Goal: Task Accomplishment & Management: Use online tool/utility

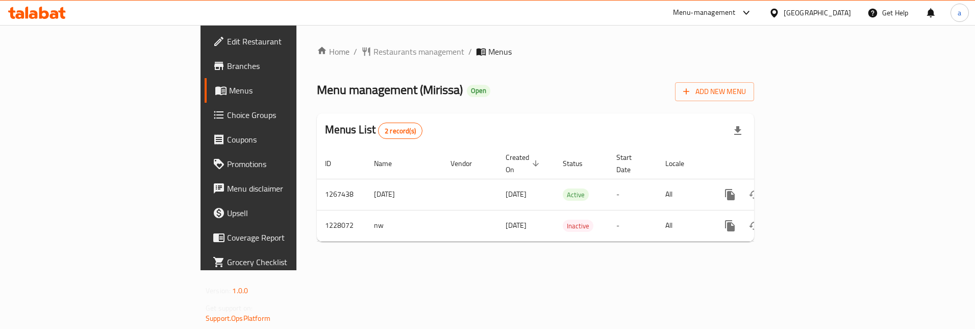
click at [227, 115] on span "Choice Groups" at bounding box center [291, 115] width 128 height 12
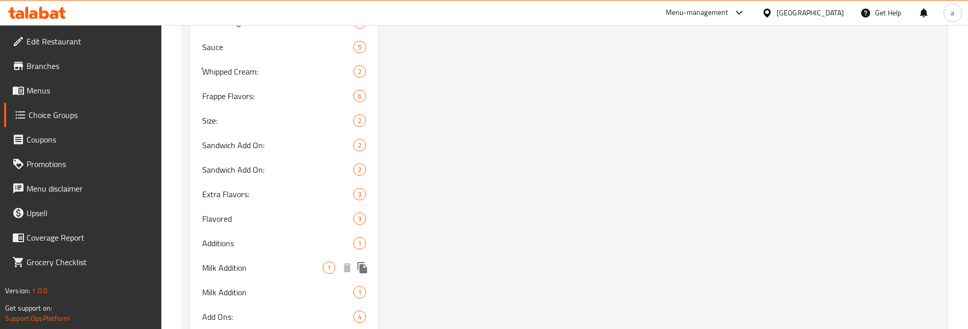
scroll to position [960, 0]
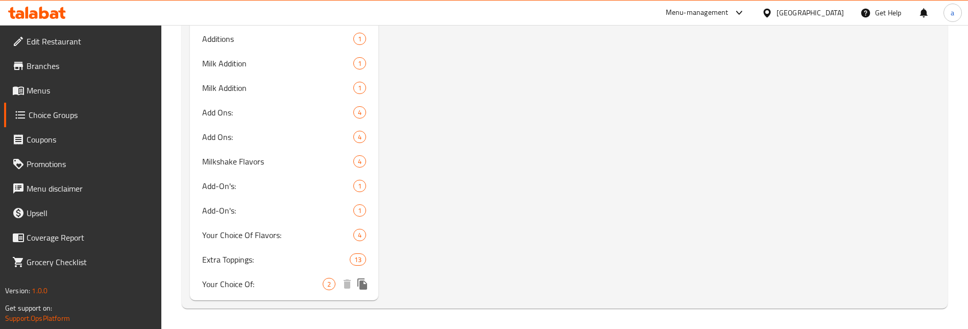
click at [270, 281] on span "Your Choice Of:" at bounding box center [262, 284] width 120 height 12
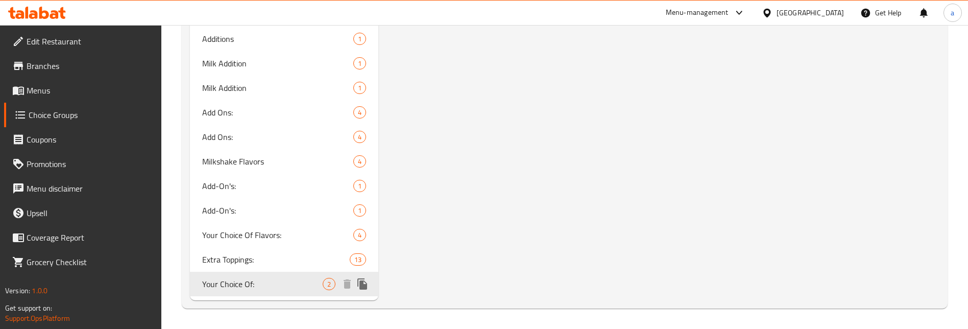
type input "Your Choice Of:"
type input "اختيارك من:"
type input "1"
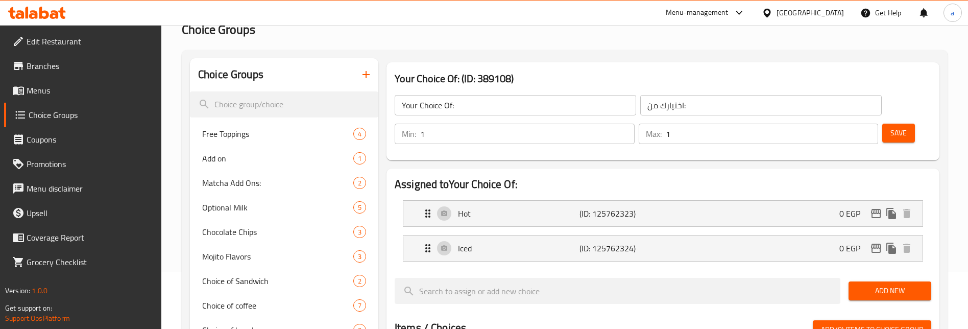
scroll to position [41, 0]
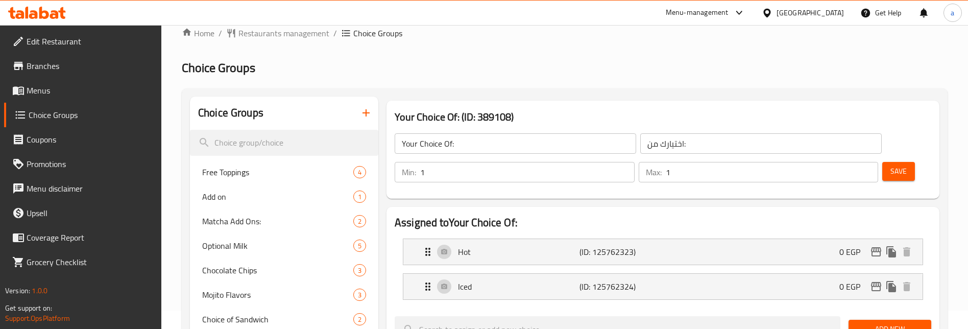
scroll to position [0, 0]
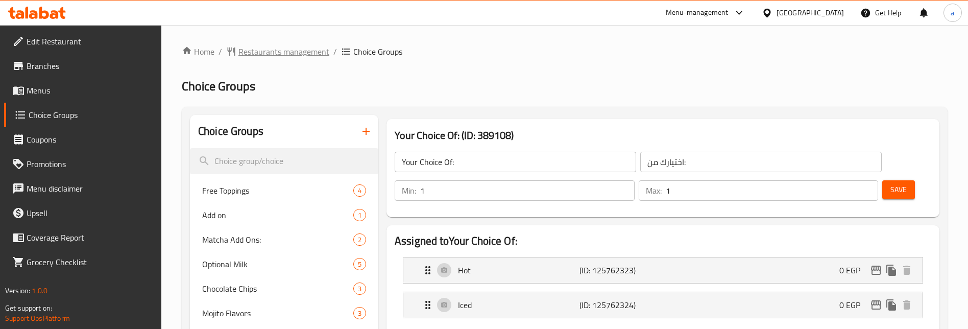
click at [252, 50] on span "Restaurants management" at bounding box center [283, 51] width 91 height 12
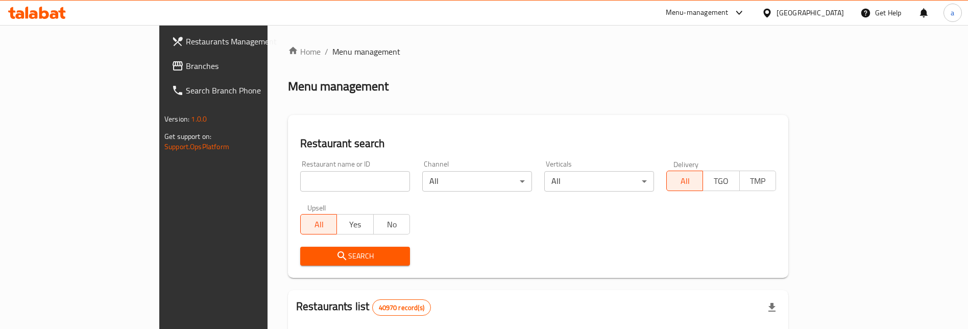
click at [186, 66] on span "Branches" at bounding box center [249, 66] width 127 height 12
